Goal: Find specific fact: Find specific fact

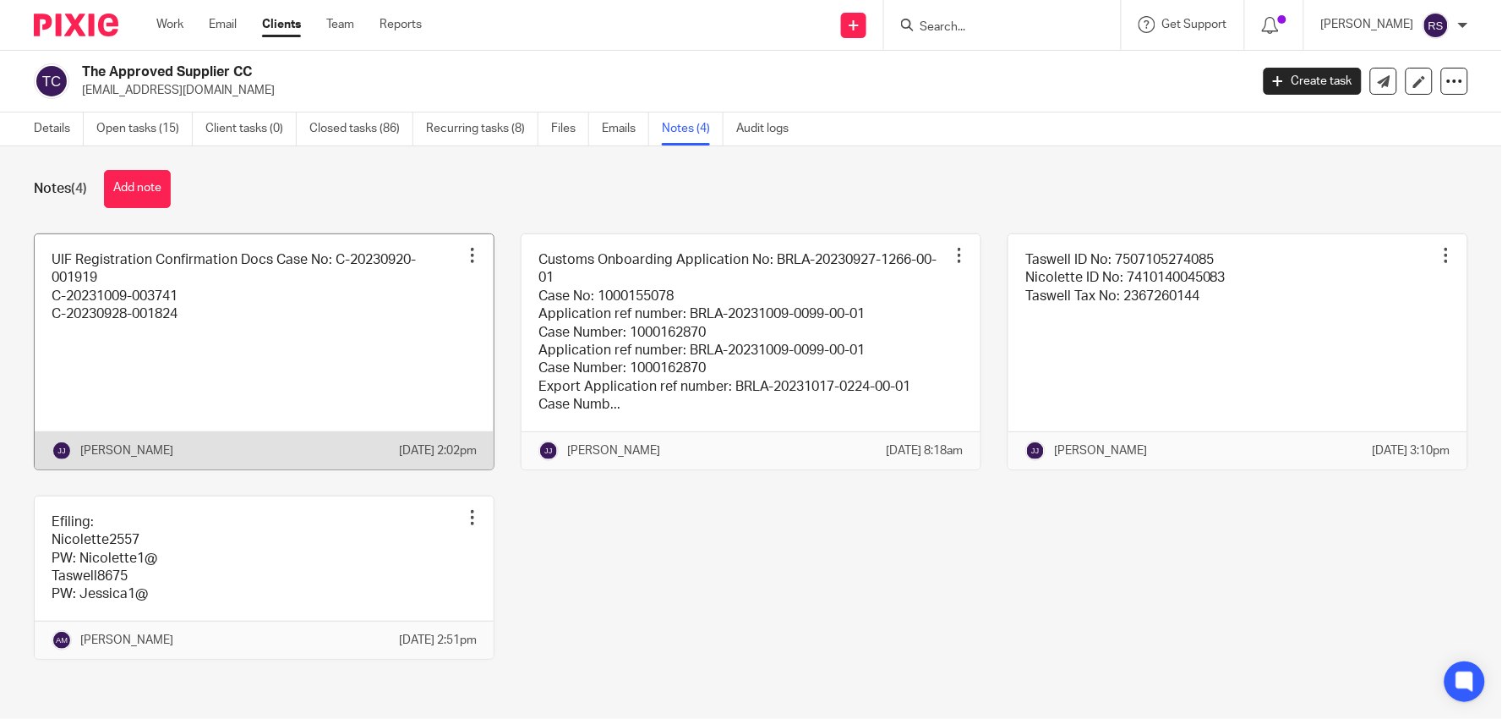
scroll to position [46, 0]
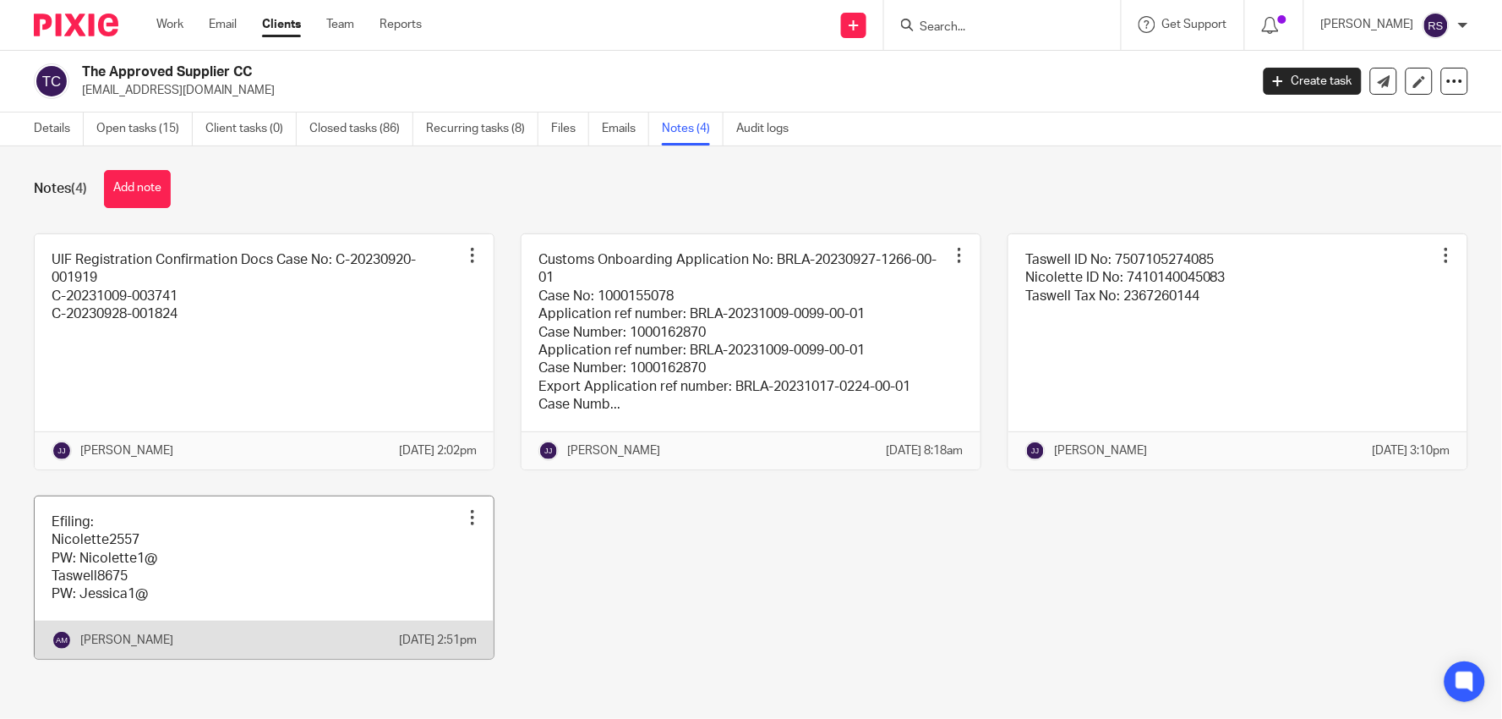
click at [164, 527] on link at bounding box center [264, 577] width 459 height 162
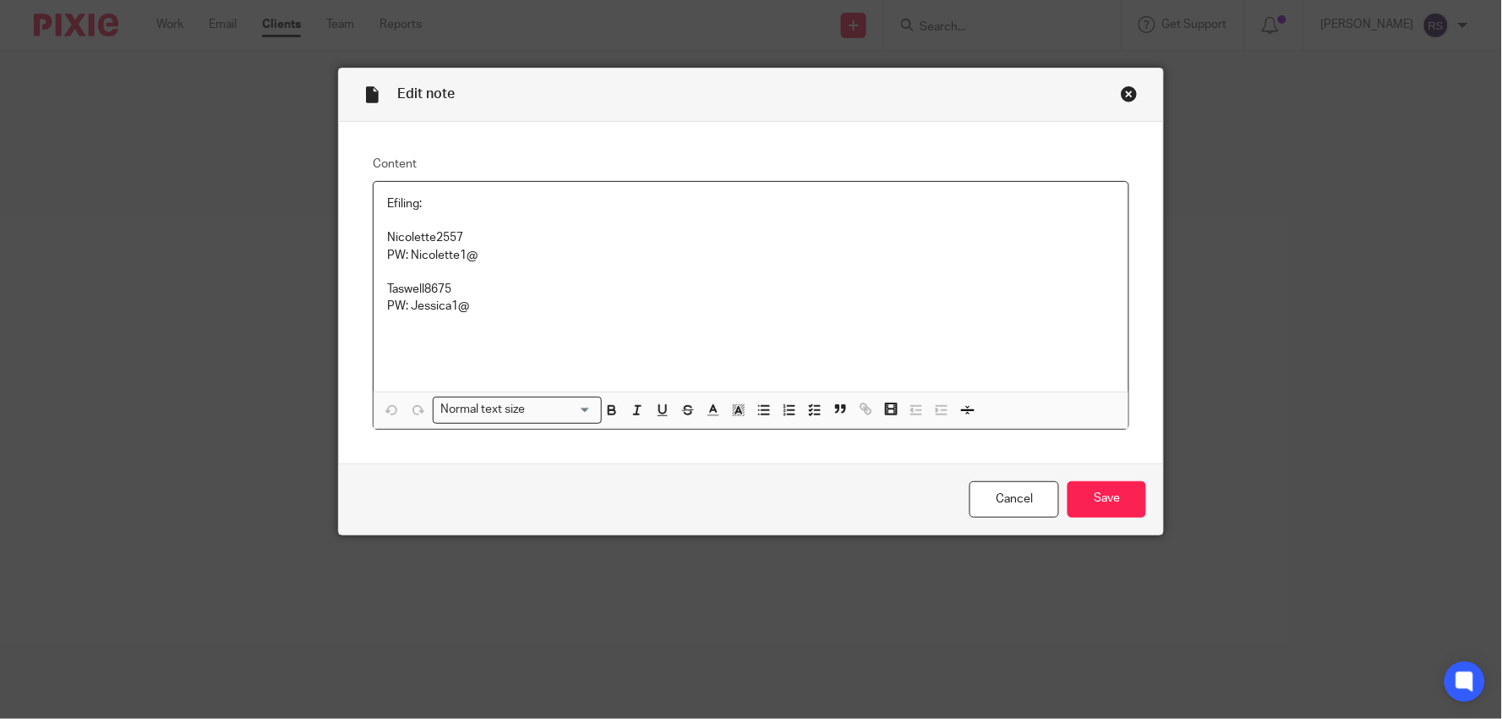
click at [435, 232] on p "Nicolette2557" at bounding box center [751, 237] width 728 height 17
copy p "Nicolette2557"
drag, startPoint x: 445, startPoint y: 260, endPoint x: 407, endPoint y: 254, distance: 38.5
click at [407, 254] on p "PW: Nicolette1@" at bounding box center [751, 255] width 728 height 17
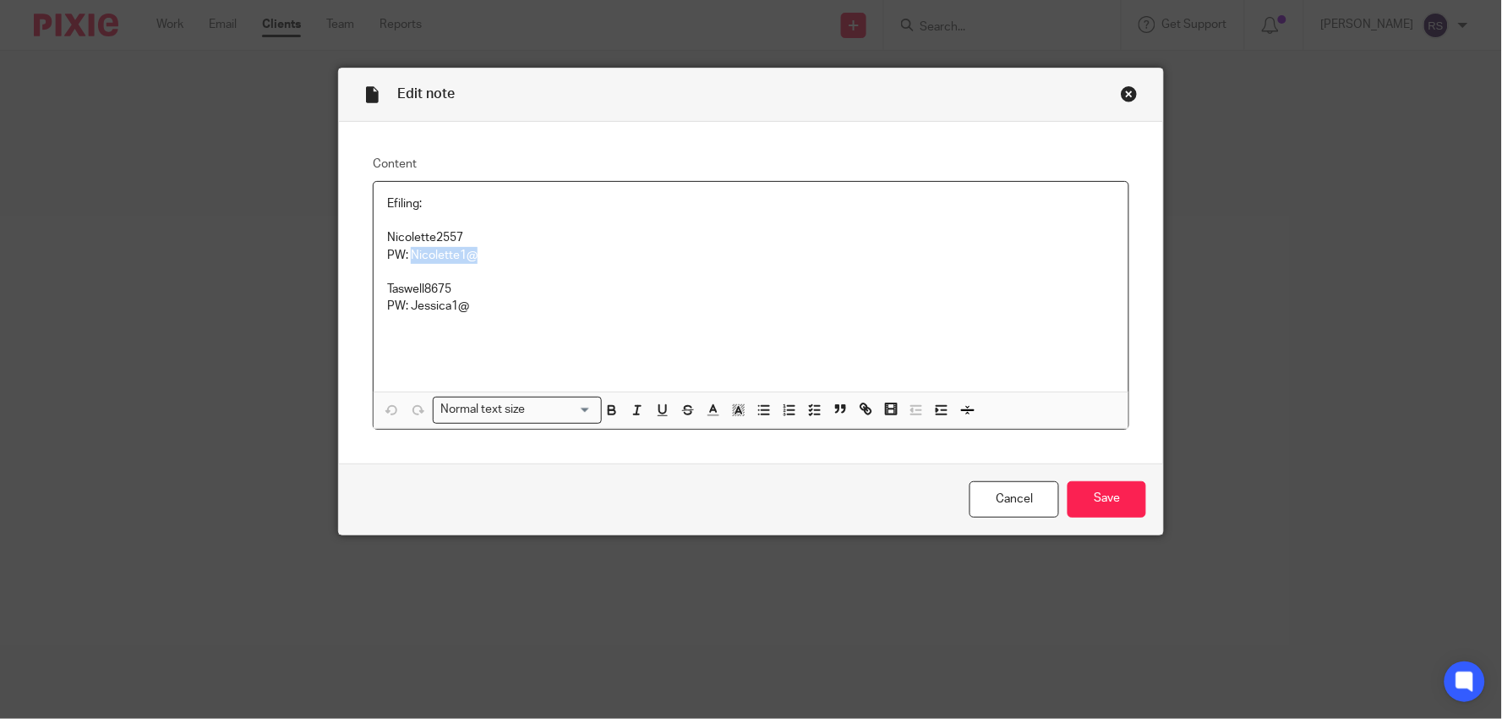
copy p "Nicolette1@"
